Goal: Task Accomplishment & Management: Use online tool/utility

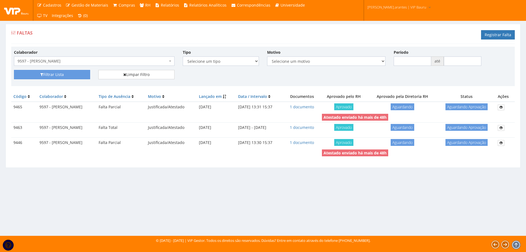
click at [92, 59] on span "9597 - [PERSON_NAME]" at bounding box center [93, 60] width 150 height 5
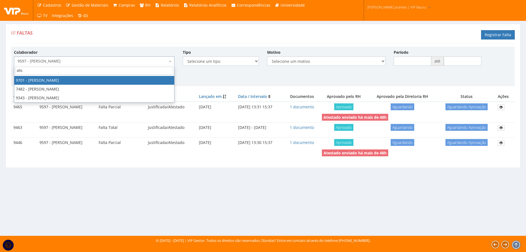
type input "alis"
select select "3966"
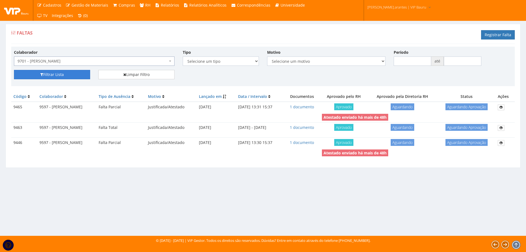
click at [43, 75] on icon "submit" at bounding box center [41, 75] width 3 height 4
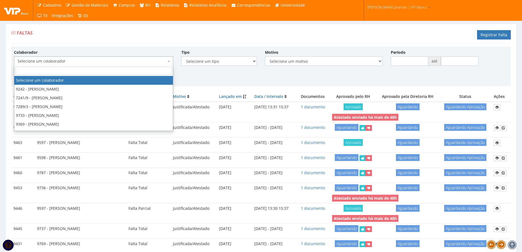
click at [41, 61] on span "Selecione um colaborador" at bounding box center [92, 60] width 149 height 5
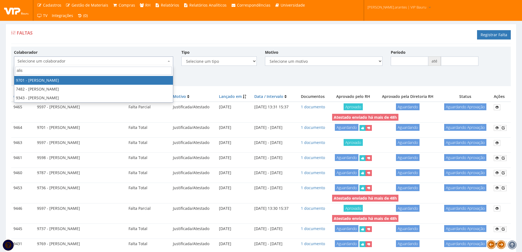
type input "alis"
select select "3966"
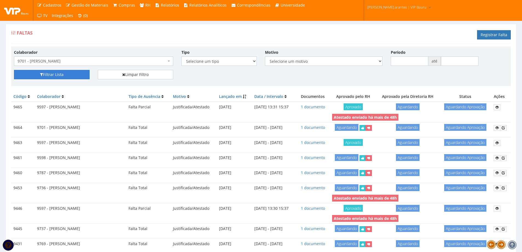
click at [39, 76] on button "Filtrar Lista" at bounding box center [52, 74] width 76 height 9
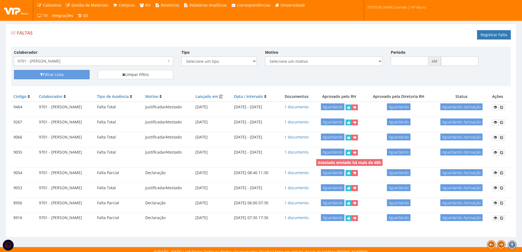
click at [47, 75] on button "Filtrar Lista" at bounding box center [52, 74] width 76 height 9
click at [308, 108] on link "1 documento" at bounding box center [297, 106] width 24 height 5
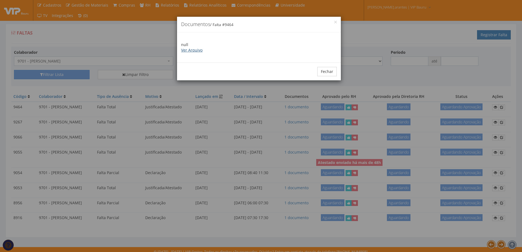
click at [191, 51] on link "Ver Arquivo" at bounding box center [191, 49] width 21 height 5
click at [331, 69] on button "Fechar" at bounding box center [326, 71] width 19 height 9
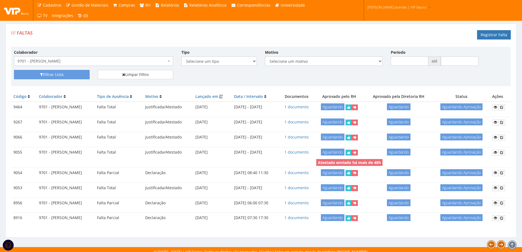
click at [117, 59] on span "9701 - [PERSON_NAME]" at bounding box center [92, 60] width 149 height 5
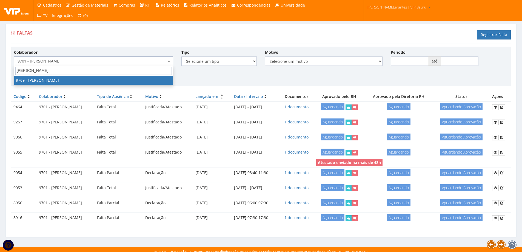
type input "ana lau"
select select "4069"
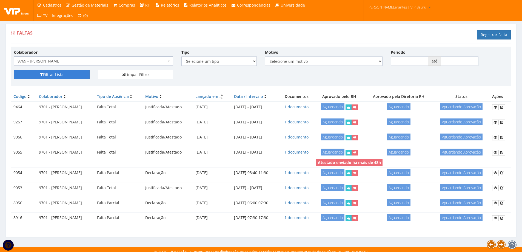
click at [64, 75] on button "Filtrar Lista" at bounding box center [52, 74] width 76 height 9
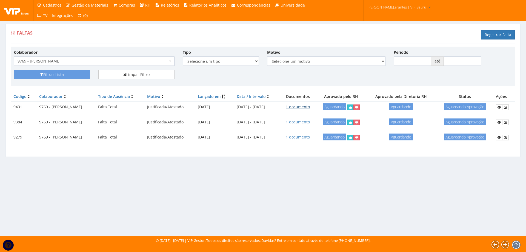
click at [310, 107] on link "1 documento" at bounding box center [298, 106] width 24 height 5
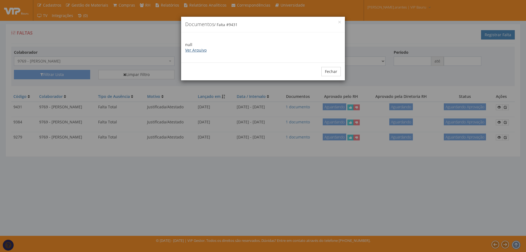
click at [201, 50] on link "Ver Arquivo" at bounding box center [195, 49] width 21 height 5
click at [329, 73] on button "Fechar" at bounding box center [331, 71] width 19 height 9
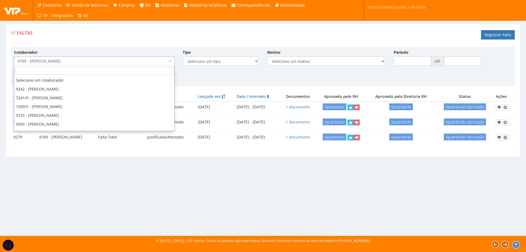
click at [109, 62] on span "9769 - [PERSON_NAME]" at bounding box center [93, 60] width 150 height 5
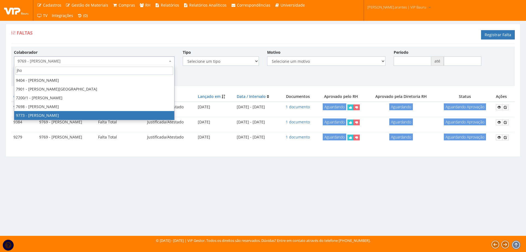
type input "jho"
select select "4076"
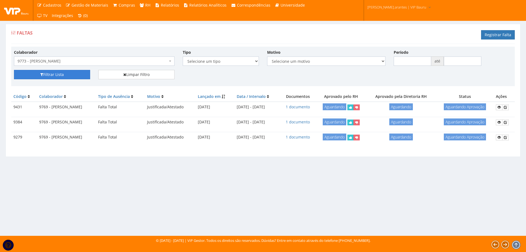
click at [53, 74] on button "Filtrar Lista" at bounding box center [52, 74] width 76 height 9
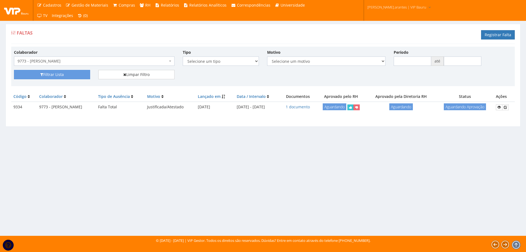
click at [135, 59] on span "9773 - [PERSON_NAME]" at bounding box center [93, 60] width 150 height 5
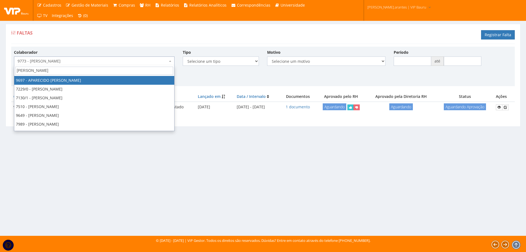
type input "[PERSON_NAME]"
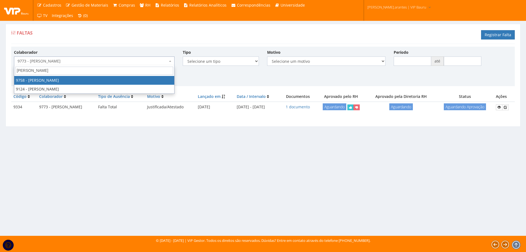
select select "4044"
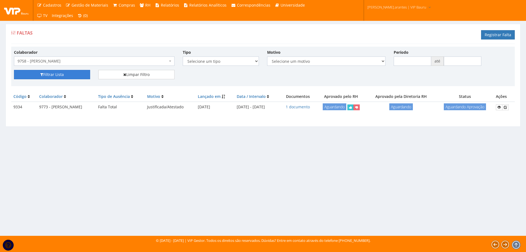
click at [59, 75] on button "Filtrar Lista" at bounding box center [52, 74] width 76 height 9
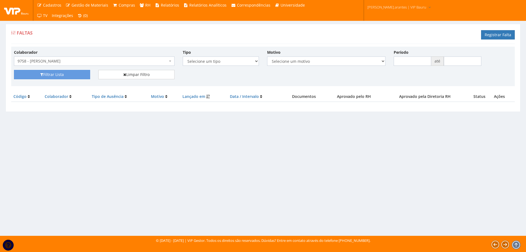
click at [68, 59] on span "9758 - [PERSON_NAME]" at bounding box center [93, 60] width 150 height 5
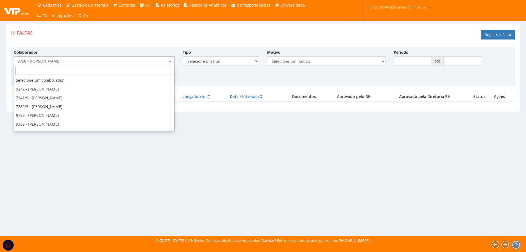
scroll to position [6953, 0]
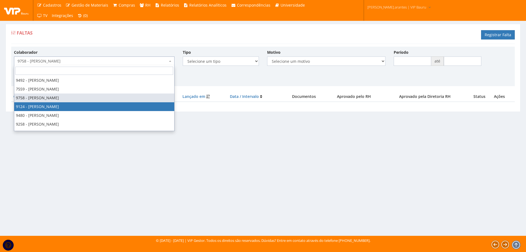
select select "2644"
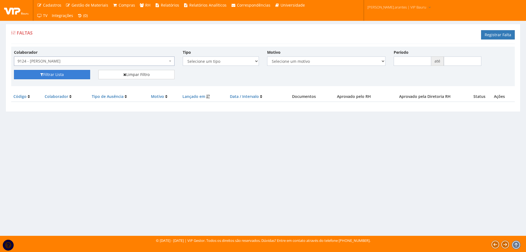
click at [54, 74] on button "Filtrar Lista" at bounding box center [52, 74] width 76 height 9
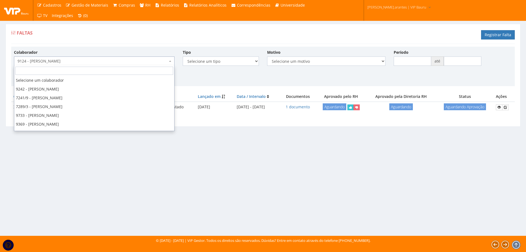
click at [92, 59] on span "9124 - [PERSON_NAME]" at bounding box center [93, 60] width 150 height 5
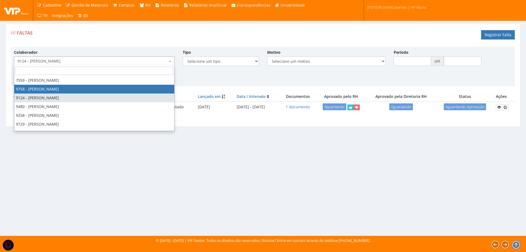
select select "4044"
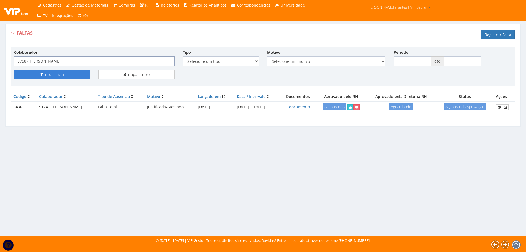
click at [45, 74] on button "Filtrar Lista" at bounding box center [52, 74] width 76 height 9
